Goal: Navigation & Orientation: Go to known website

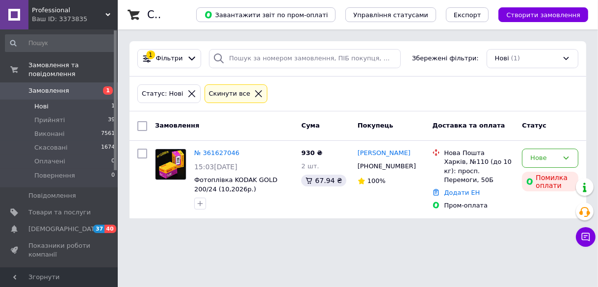
click at [43, 102] on span "Нові" at bounding box center [41, 106] width 14 height 9
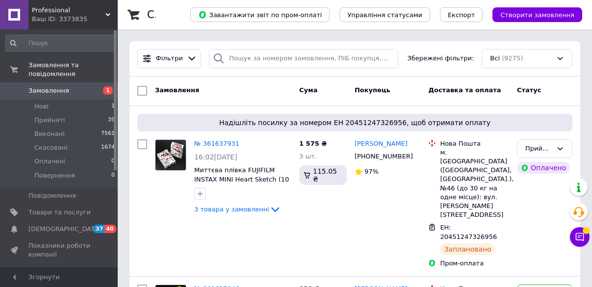
click at [50, 10] on span "Professional" at bounding box center [69, 10] width 74 height 9
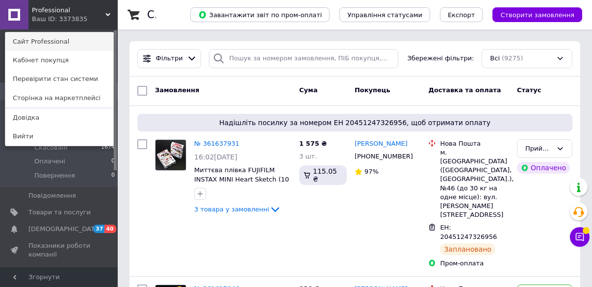
click at [46, 40] on link "Сайт Professional" at bounding box center [59, 41] width 108 height 19
